Goal: Task Accomplishment & Management: Manage account settings

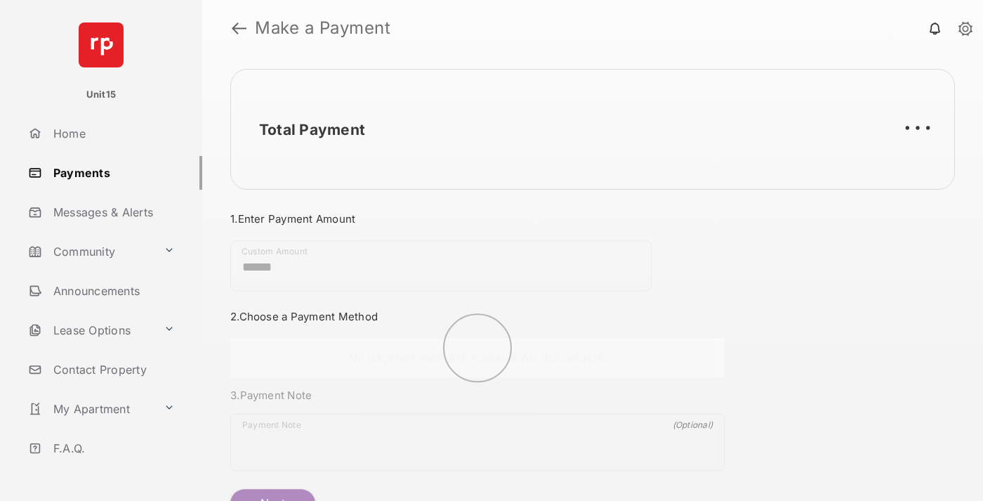
scroll to position [76, 0]
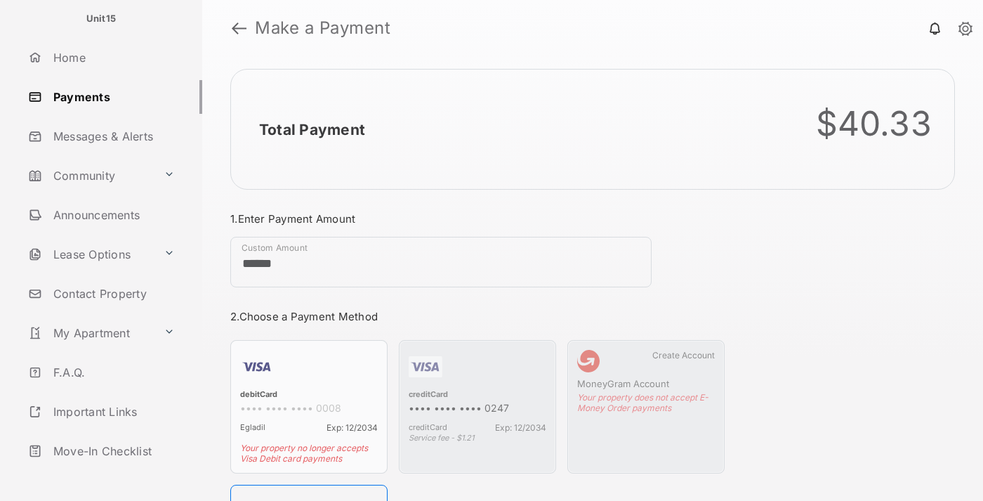
click at [110, 473] on link "Logout" at bounding box center [112, 490] width 180 height 34
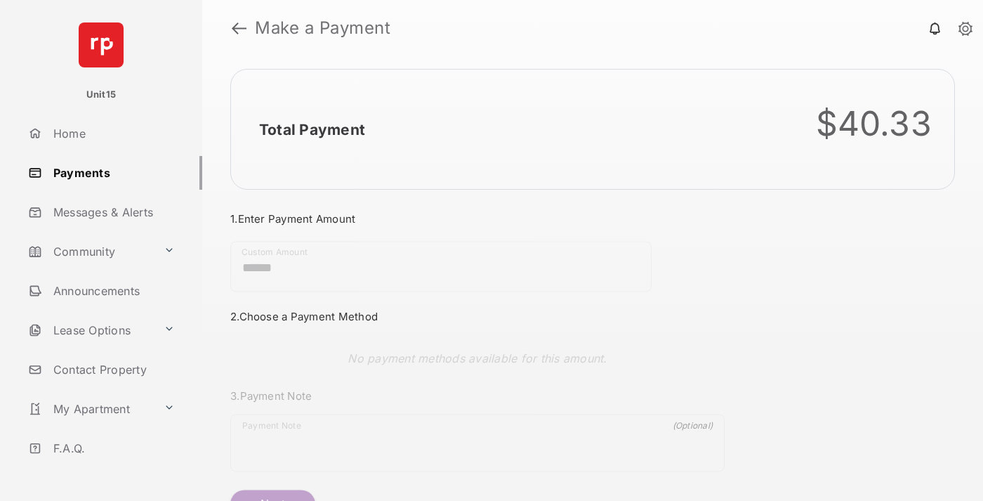
scroll to position [76, 0]
